Goal: Task Accomplishment & Management: Manage account settings

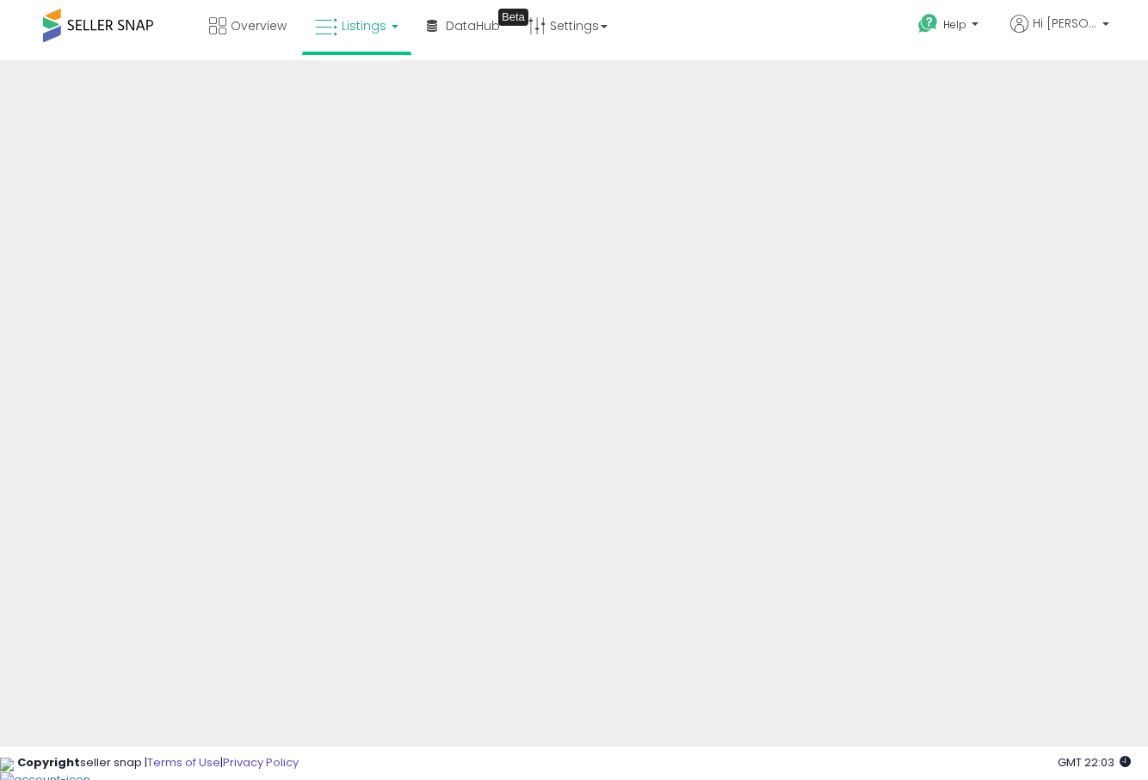
click at [366, 28] on span "Listings" at bounding box center [364, 25] width 45 height 17
click at [372, 77] on icon at bounding box center [375, 85] width 75 height 22
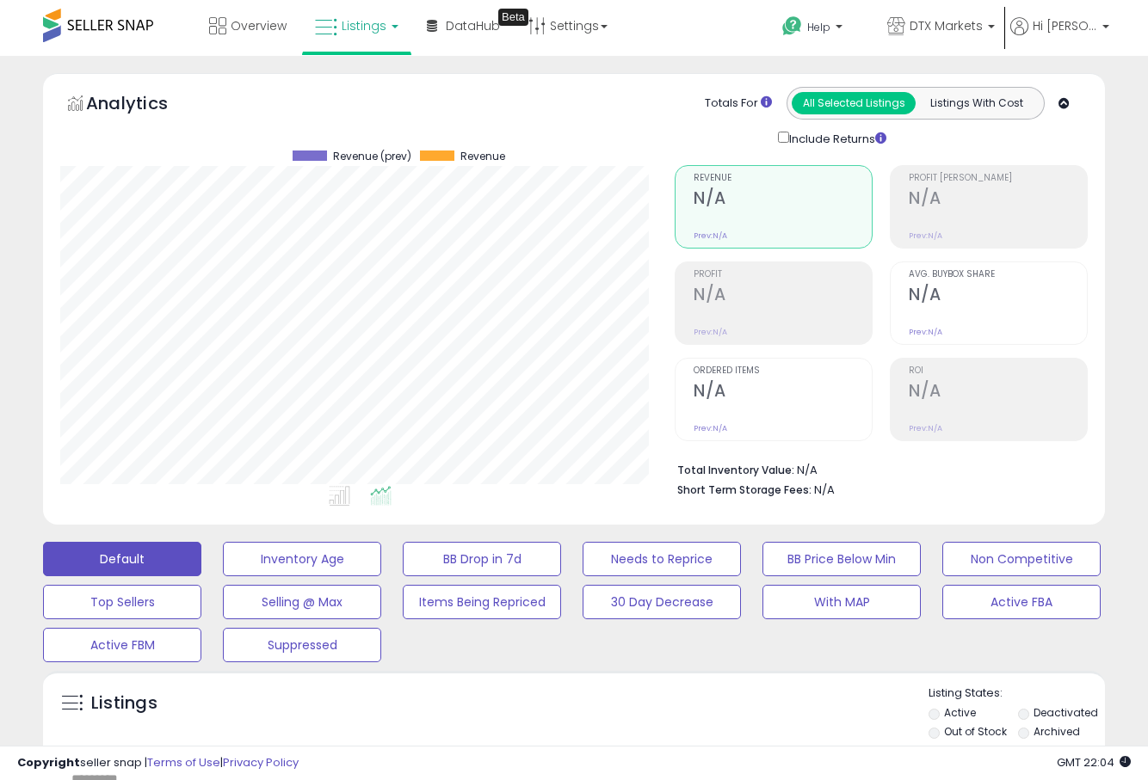
scroll to position [353, 614]
click at [950, 11] on link "DTX Markets" at bounding box center [940, 28] width 133 height 56
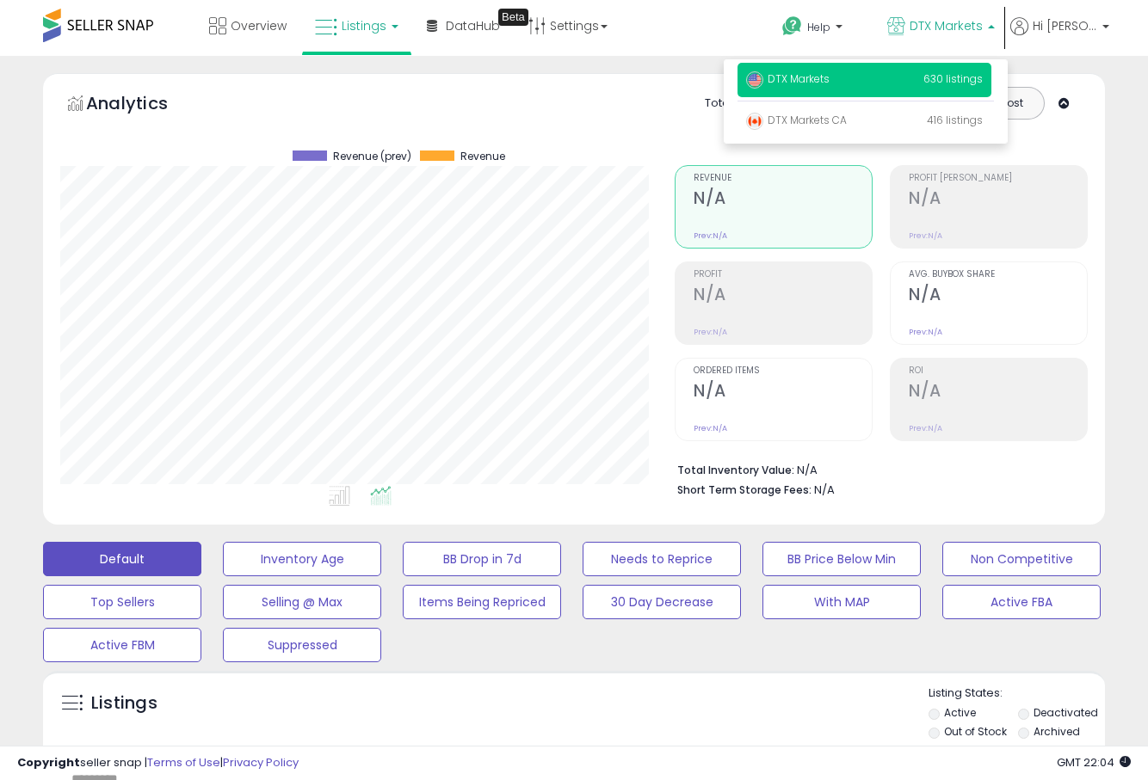
click at [908, 71] on p "DTX Markets 630 listings" at bounding box center [864, 80] width 254 height 34
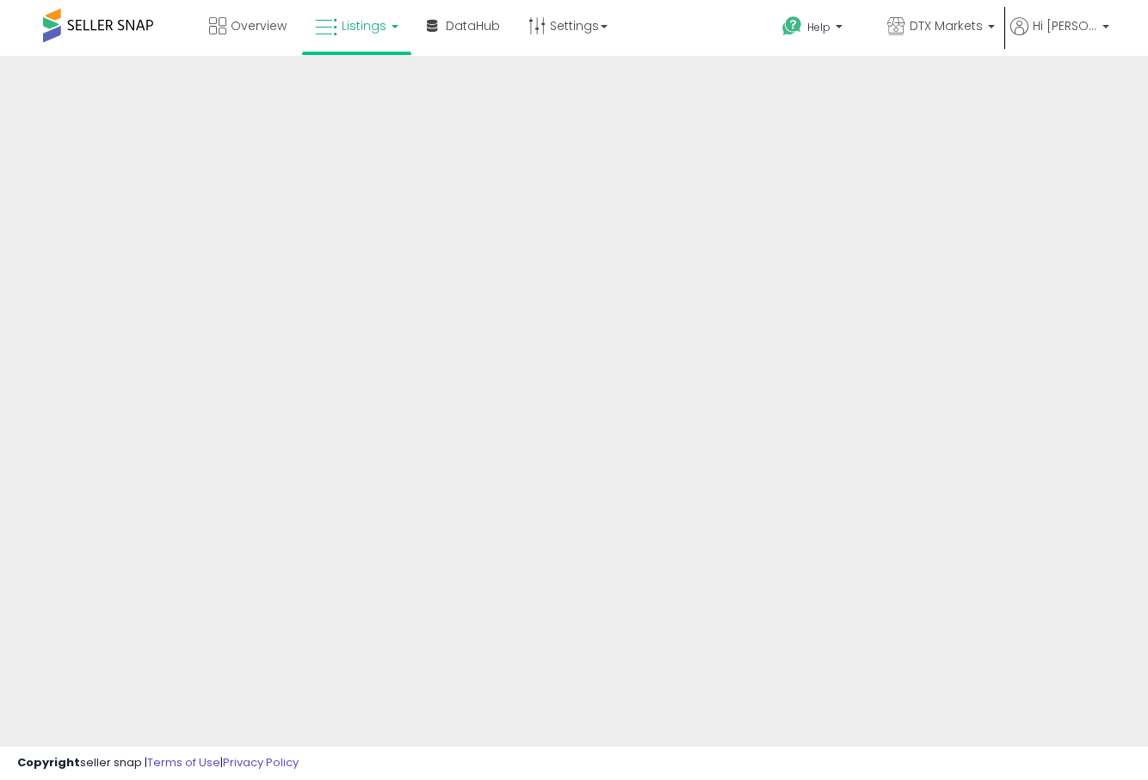
click at [756, 77] on div at bounding box center [574, 413] width 1148 height 714
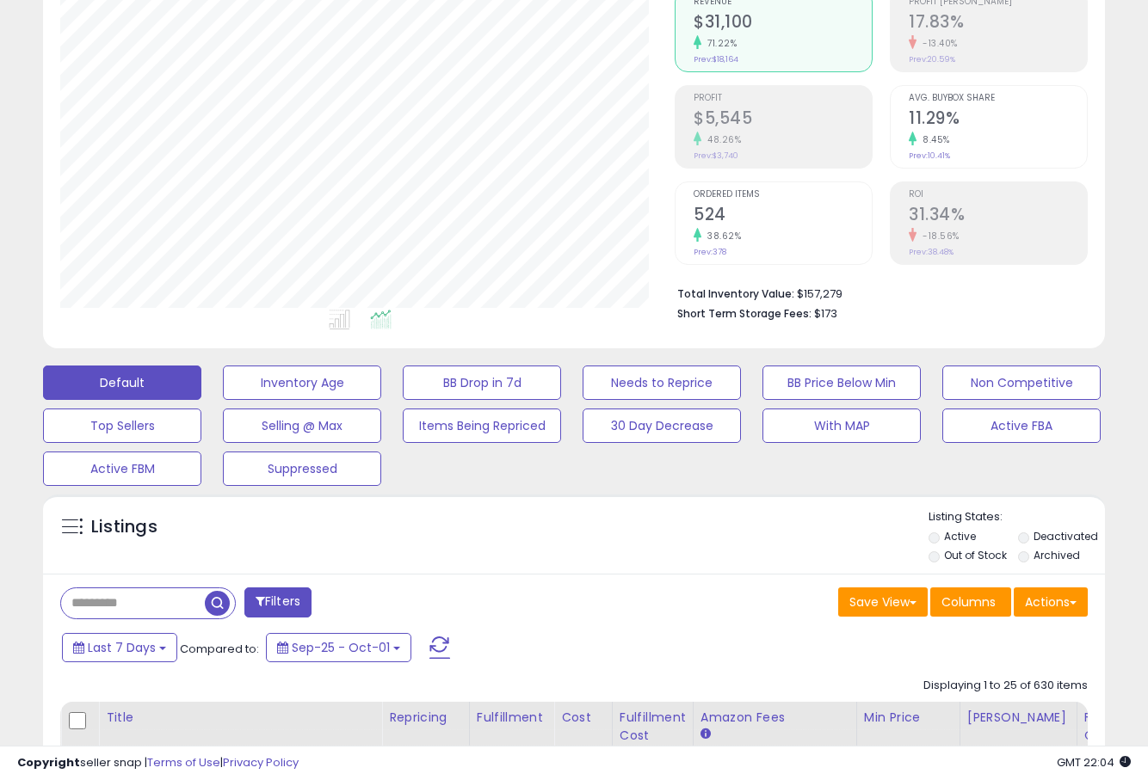
scroll to position [44, 0]
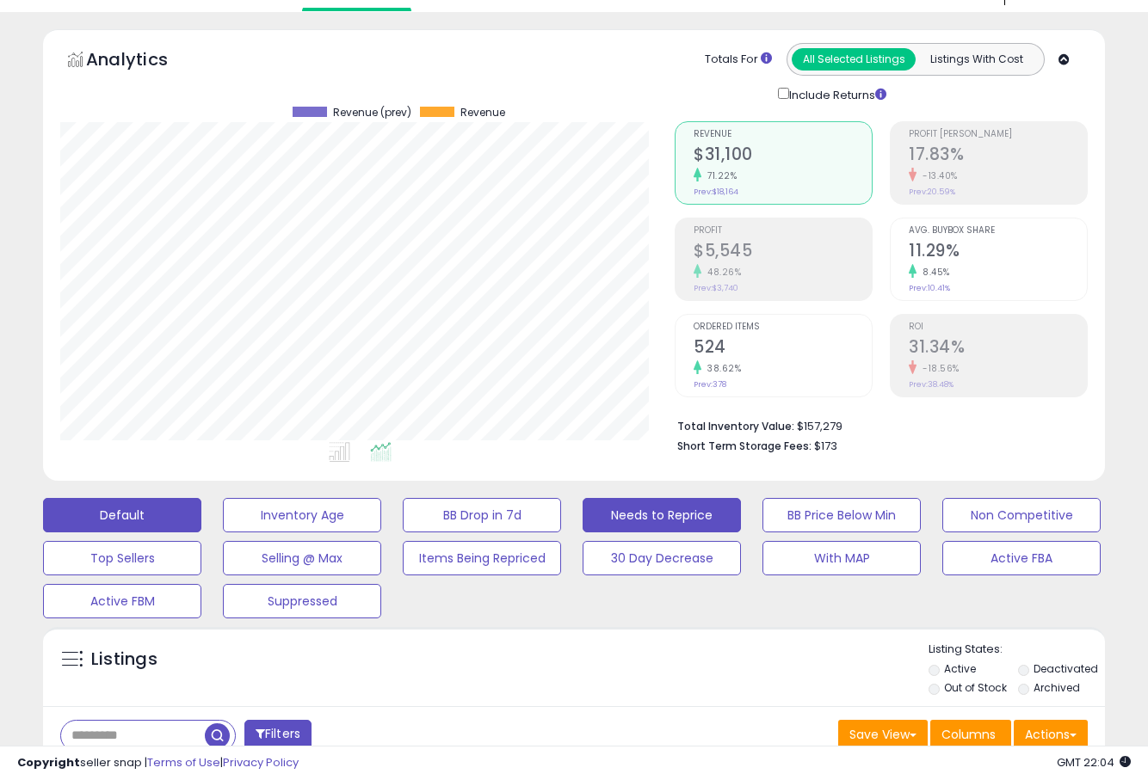
click at [627, 502] on button "Needs to Reprice" at bounding box center [661, 515] width 158 height 34
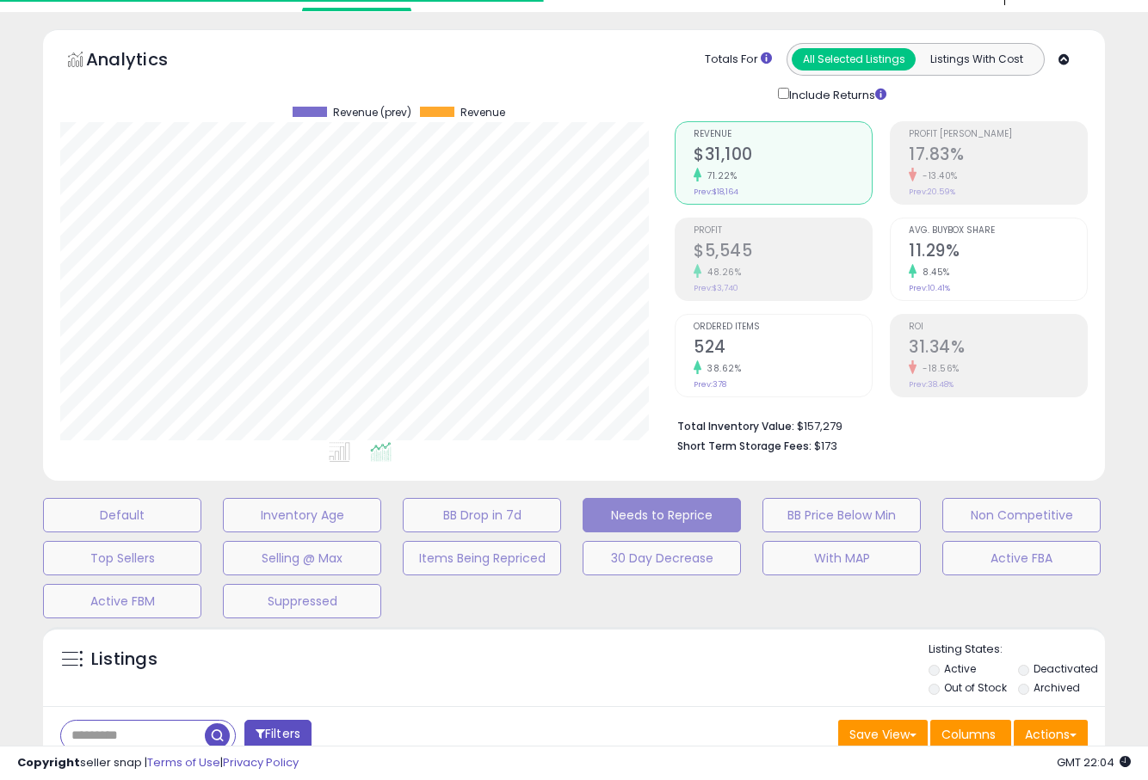
select select "**"
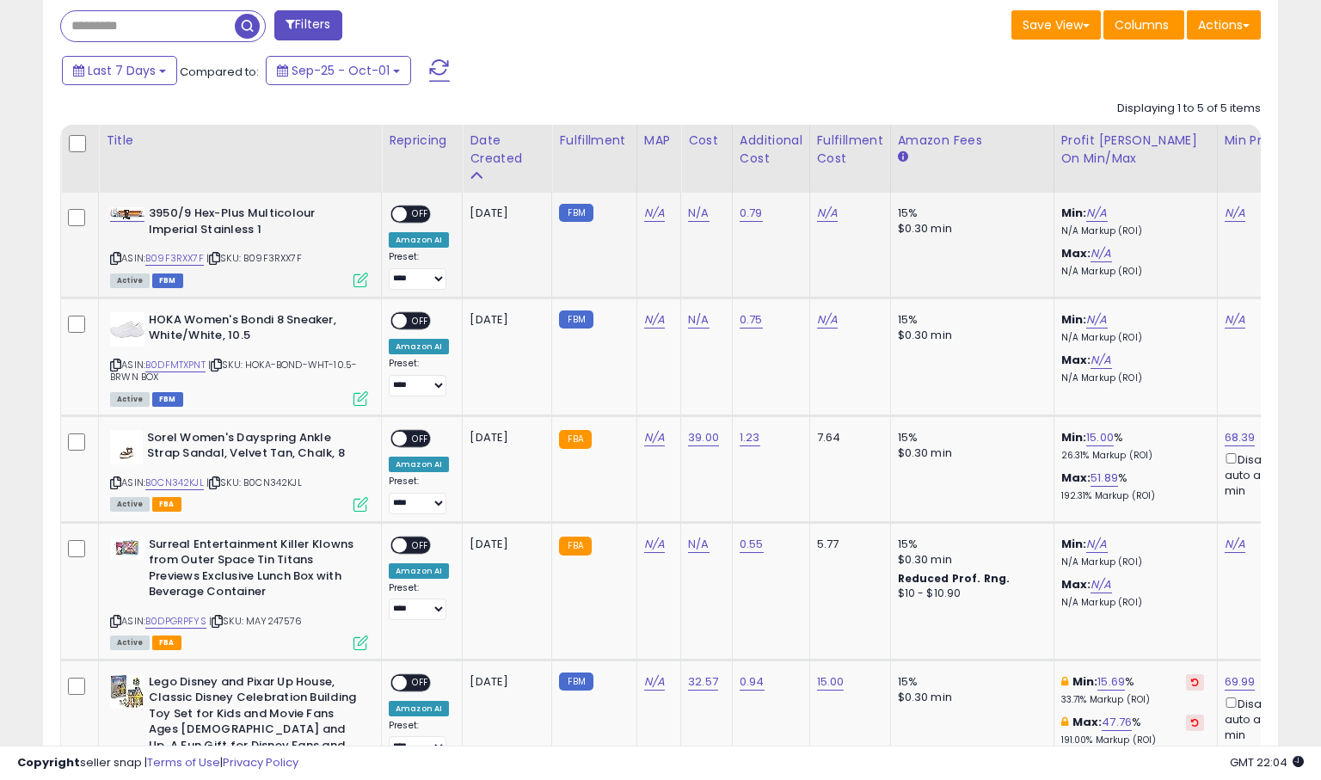
scroll to position [353, 715]
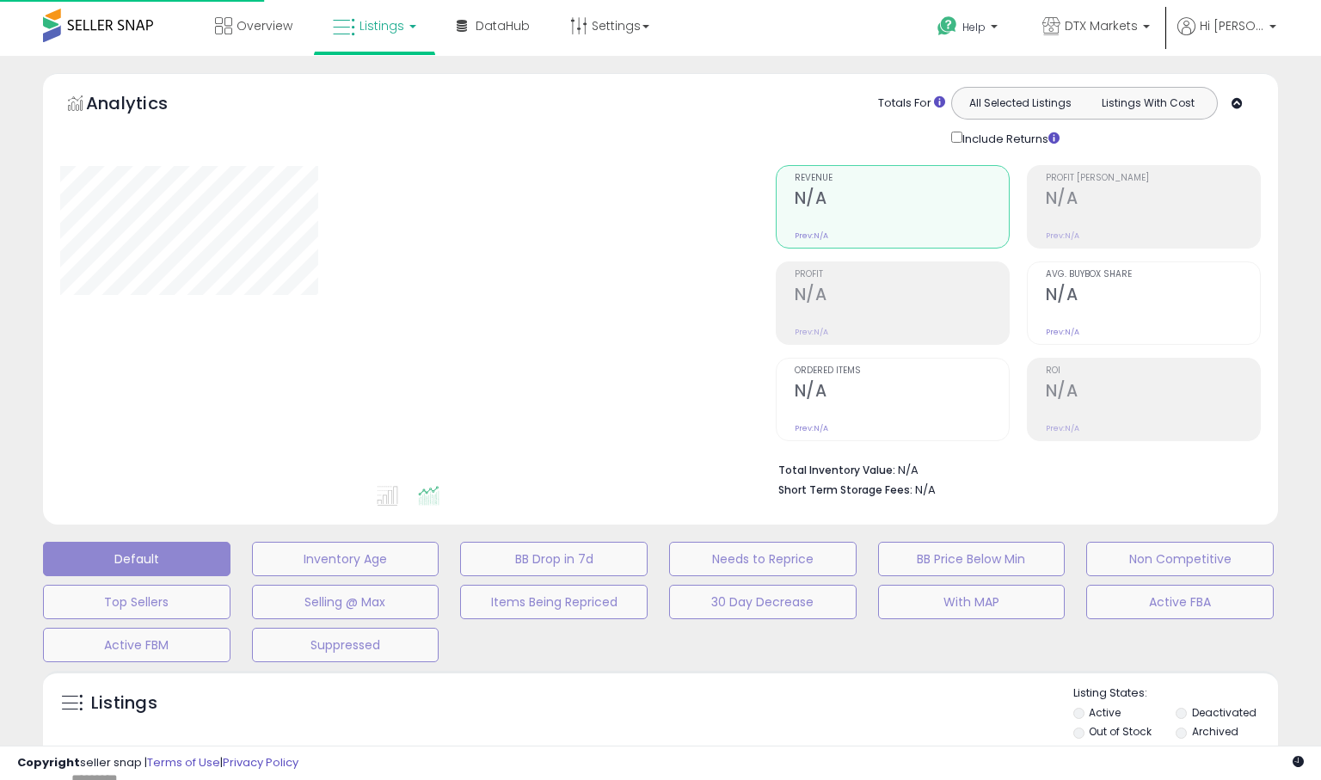
scroll to position [317, 0]
